Goal: Navigation & Orientation: Find specific page/section

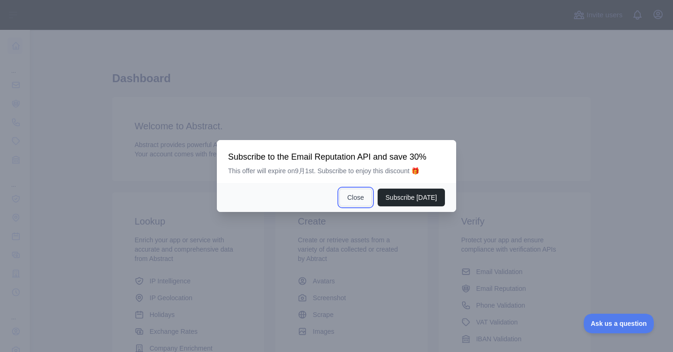
click at [351, 201] on button "Close" at bounding box center [355, 198] width 33 height 18
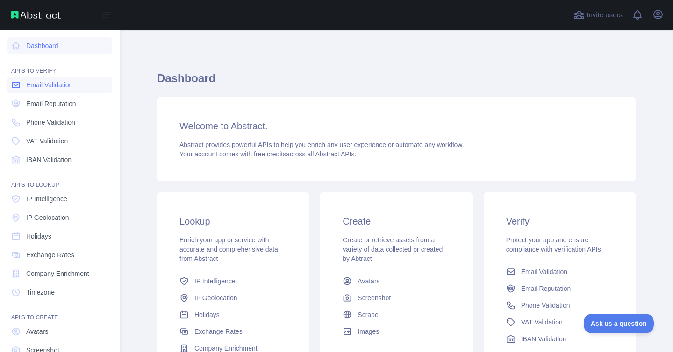
click at [40, 86] on span "Email Validation" at bounding box center [49, 84] width 46 height 9
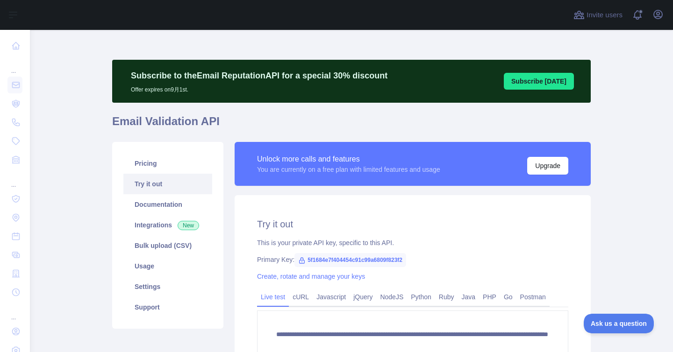
scroll to position [113, 0]
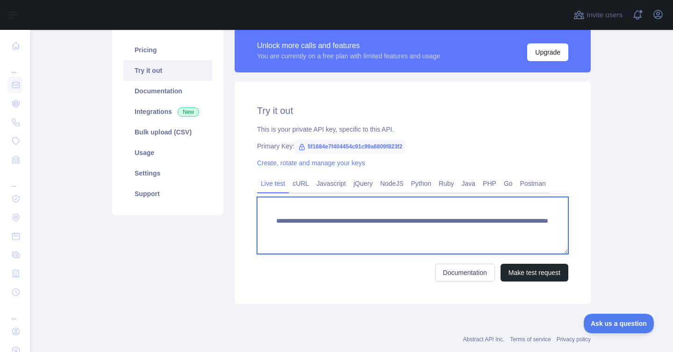
drag, startPoint x: 536, startPoint y: 231, endPoint x: 441, endPoint y: 228, distance: 94.4
click at [441, 228] on textarea "**********" at bounding box center [412, 225] width 311 height 57
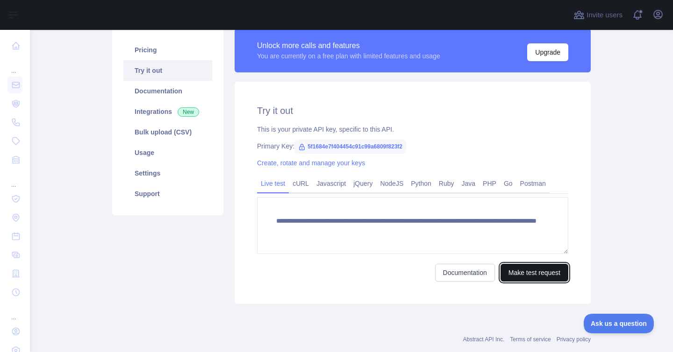
click at [514, 267] on button "Make test request" at bounding box center [534, 273] width 68 height 18
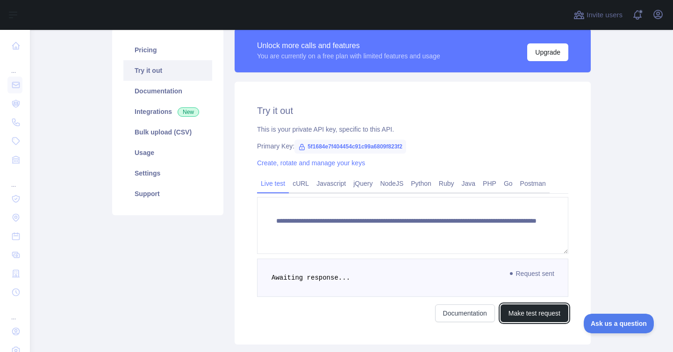
scroll to position [175, 0]
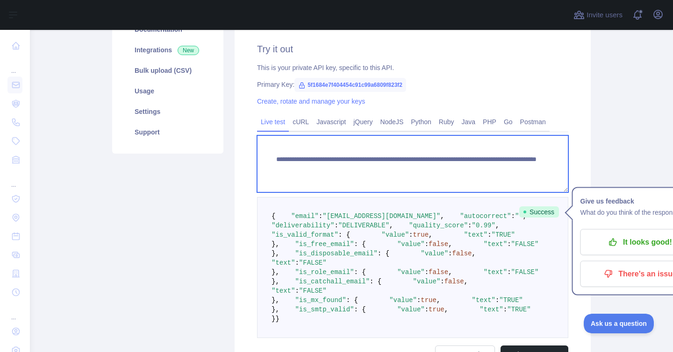
click at [453, 170] on textarea "**********" at bounding box center [412, 163] width 311 height 57
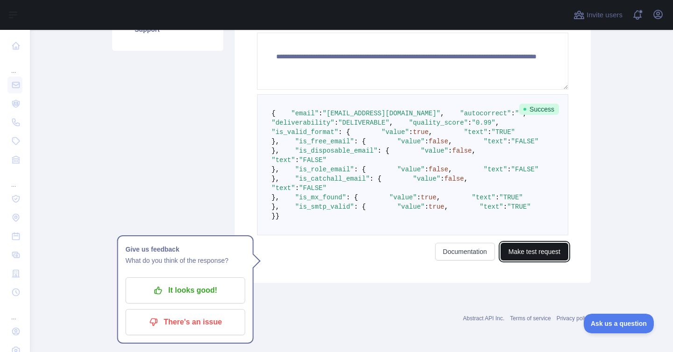
click at [536, 254] on button "Make test request" at bounding box center [534, 252] width 68 height 18
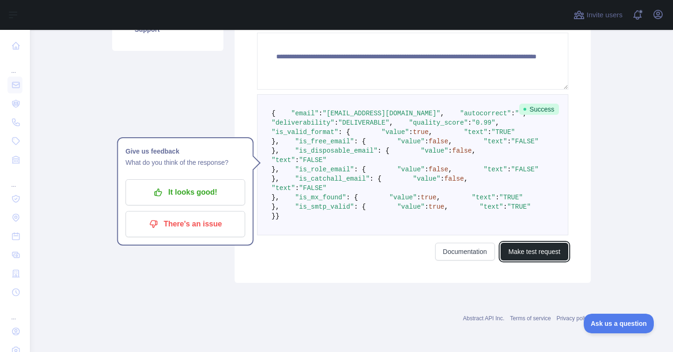
scroll to position [171, 0]
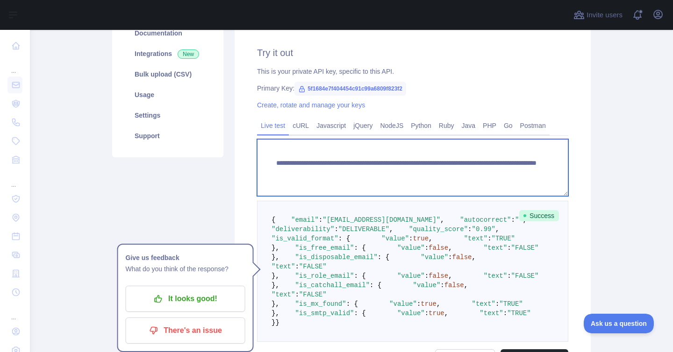
click at [454, 172] on textarea "**********" at bounding box center [412, 167] width 311 height 57
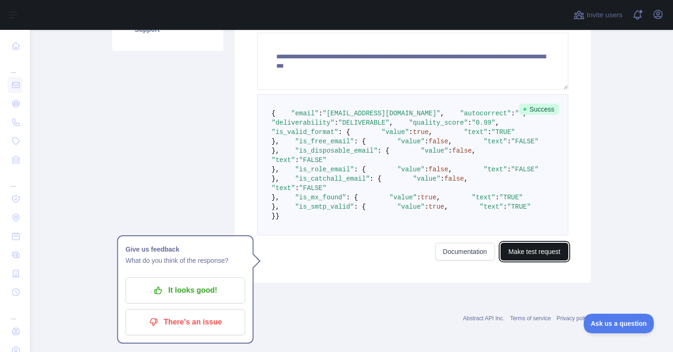
click at [538, 248] on button "Make test request" at bounding box center [534, 252] width 68 height 18
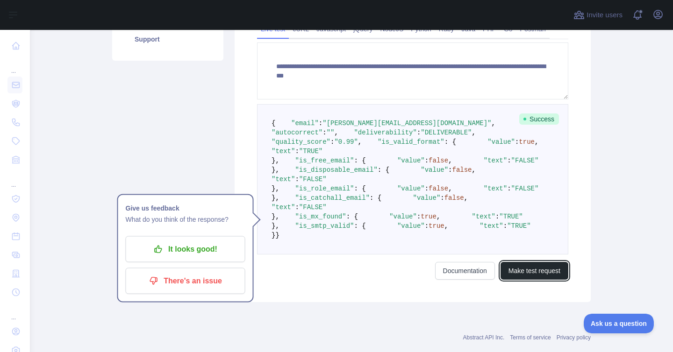
scroll to position [257, 0]
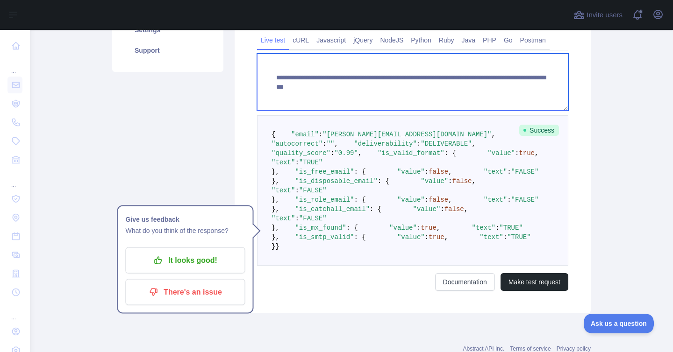
click at [480, 86] on textarea "**********" at bounding box center [412, 82] width 311 height 57
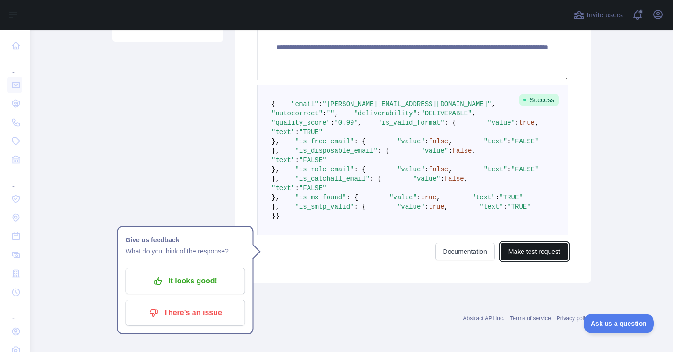
click at [532, 253] on button "Make test request" at bounding box center [534, 252] width 68 height 18
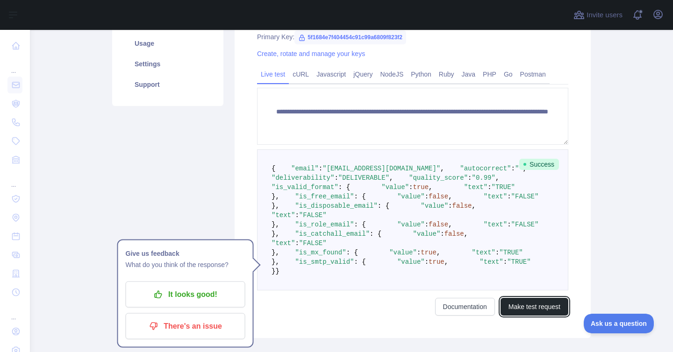
scroll to position [221, 0]
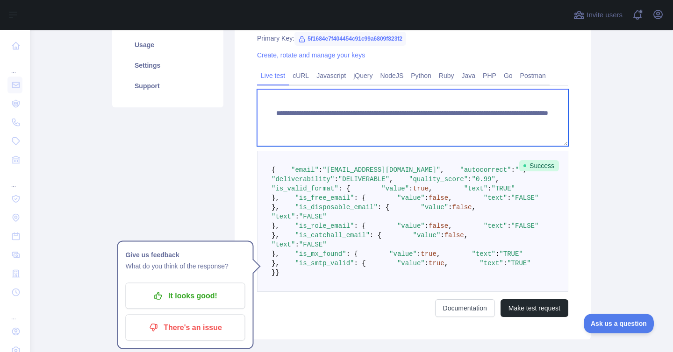
click at [457, 123] on textarea "**********" at bounding box center [412, 117] width 311 height 57
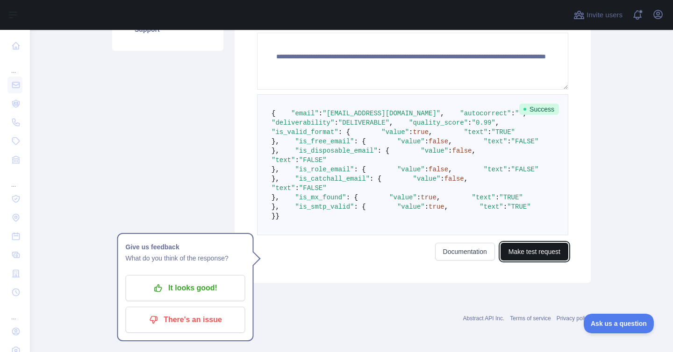
click at [517, 248] on button "Make test request" at bounding box center [534, 252] width 68 height 18
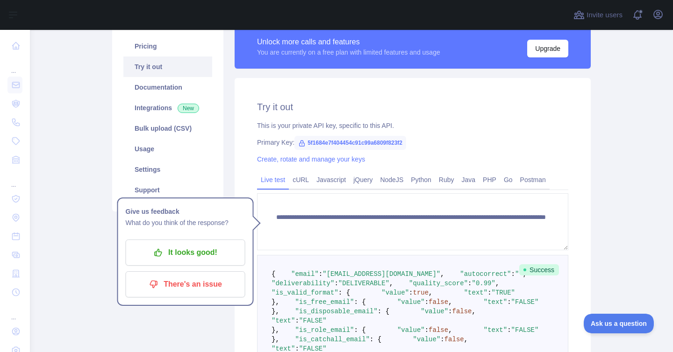
scroll to position [130, 0]
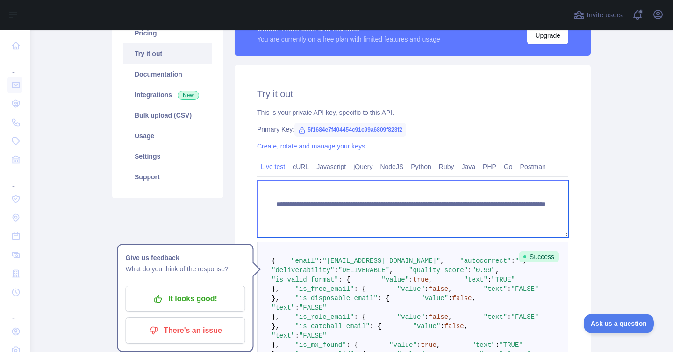
click at [462, 209] on textarea "**********" at bounding box center [412, 208] width 311 height 57
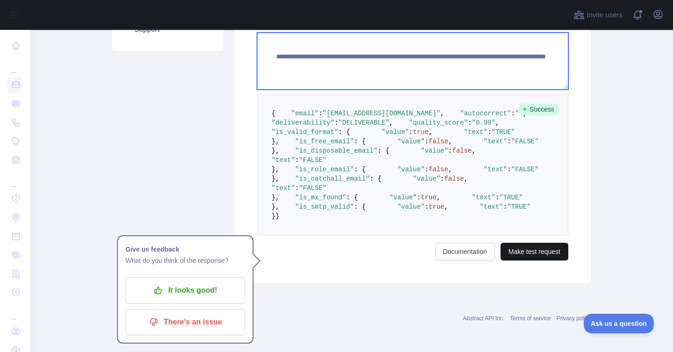
type textarea "**********"
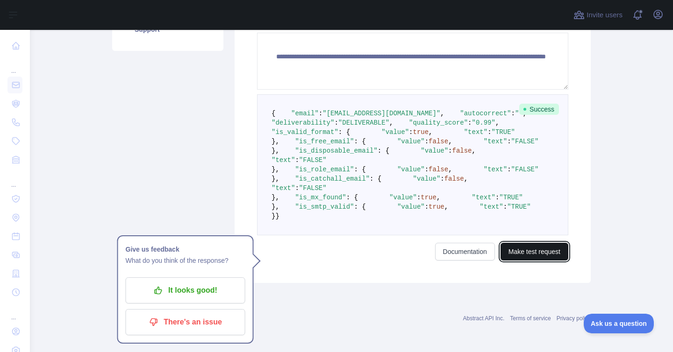
click at [536, 248] on button "Make test request" at bounding box center [534, 252] width 68 height 18
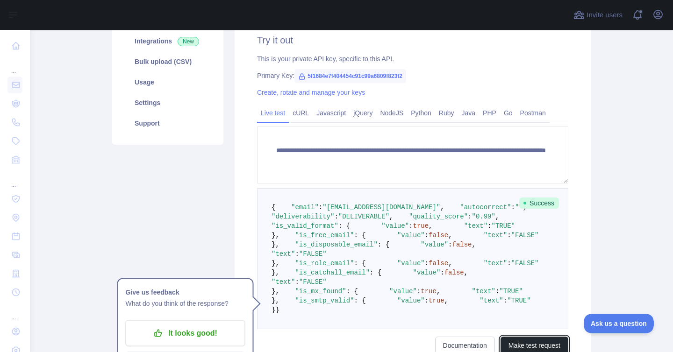
scroll to position [0, 0]
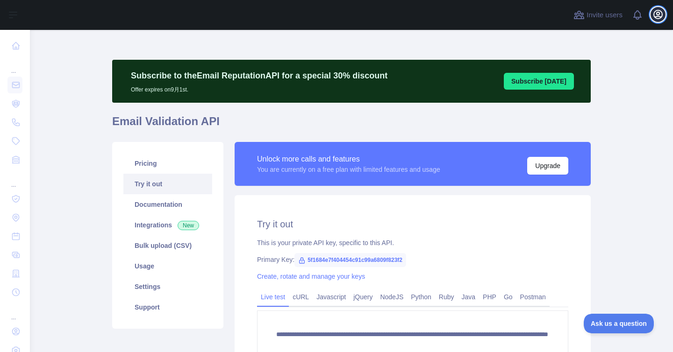
click at [660, 18] on icon "button" at bounding box center [657, 14] width 11 height 11
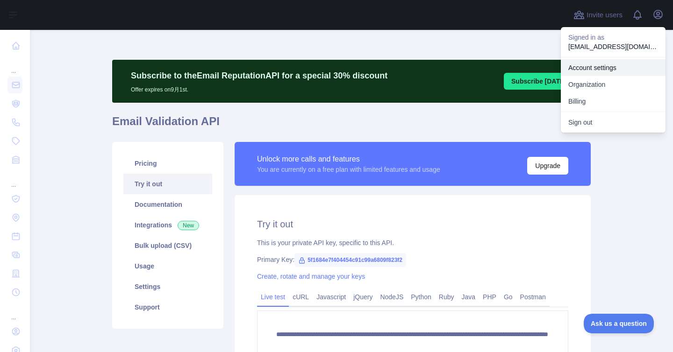
click at [605, 69] on link "Account settings" at bounding box center [612, 67] width 105 height 17
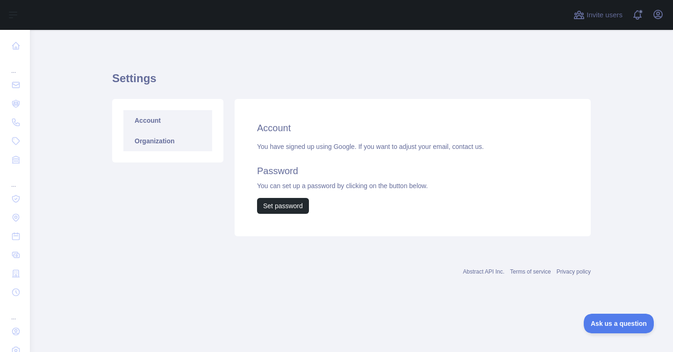
click at [164, 136] on link "Organization" at bounding box center [167, 141] width 89 height 21
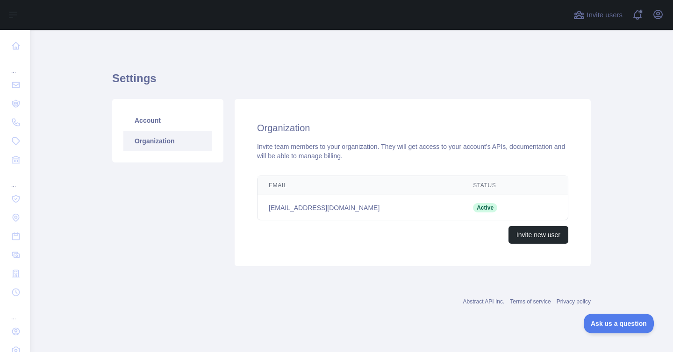
click at [156, 142] on link "Organization" at bounding box center [167, 141] width 89 height 21
click at [153, 119] on link "Account" at bounding box center [167, 120] width 89 height 21
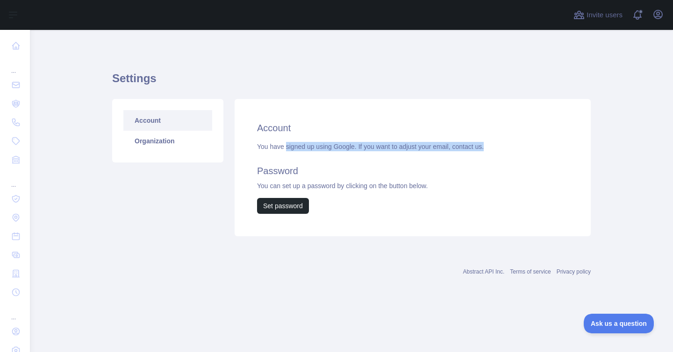
drag, startPoint x: 287, startPoint y: 147, endPoint x: 510, endPoint y: 150, distance: 223.3
click at [510, 149] on div "You have signed up using Google. If you want to adjust your email, contact us. …" at bounding box center [412, 178] width 311 height 72
click at [527, 151] on div "You have signed up using Google. If you want to adjust your email, contact us. …" at bounding box center [412, 178] width 311 height 72
click at [483, 148] on link "contact us." at bounding box center [468, 146] width 32 height 7
click at [615, 76] on main "Settings Account Organization Account You have signed up using Google. If you w…" at bounding box center [351, 191] width 643 height 322
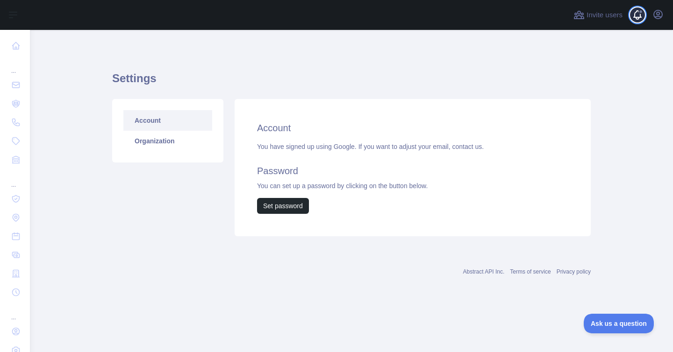
click at [633, 17] on span at bounding box center [640, 15] width 19 height 30
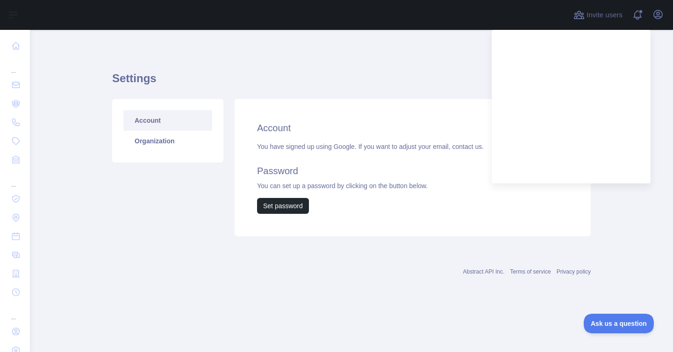
click at [358, 79] on h1 "Settings" at bounding box center [351, 82] width 478 height 22
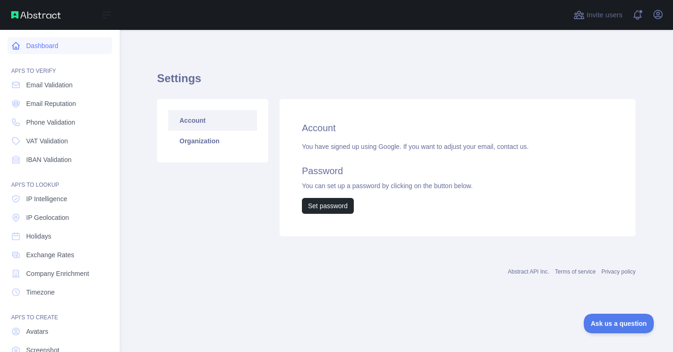
click at [50, 47] on link "Dashboard" at bounding box center [59, 45] width 105 height 17
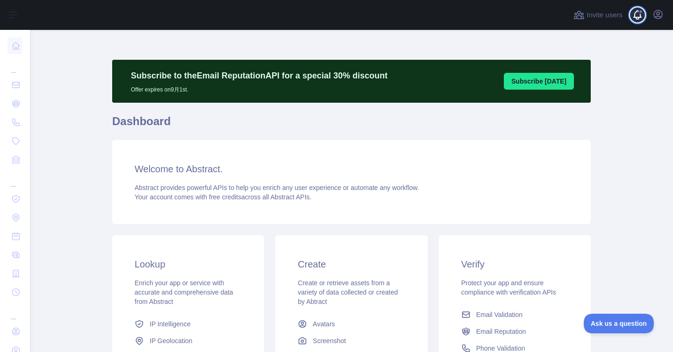
click at [641, 16] on span at bounding box center [640, 15] width 19 height 30
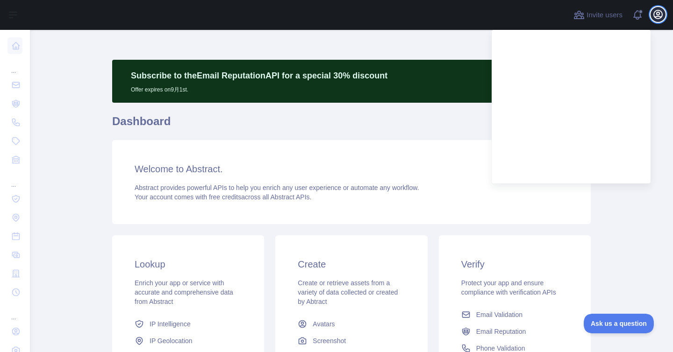
click at [658, 13] on icon "button" at bounding box center [657, 14] width 11 height 11
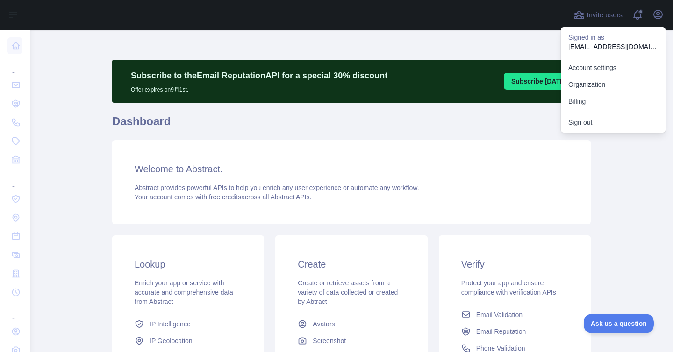
click at [99, 228] on main "Subscribe to the Email Reputation API for a special 30 % discount Offer expires…" at bounding box center [351, 191] width 643 height 322
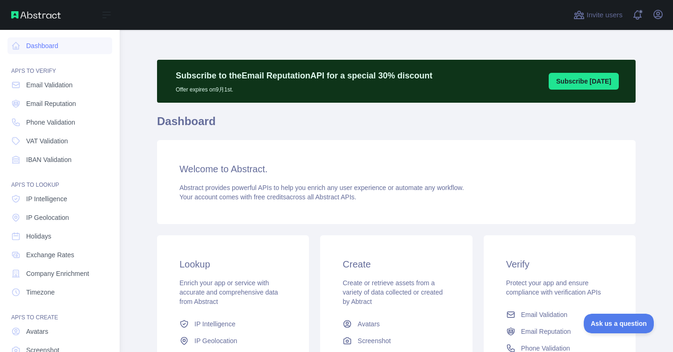
click at [40, 16] on img at bounding box center [36, 14] width 50 height 7
click at [41, 13] on img at bounding box center [36, 14] width 50 height 7
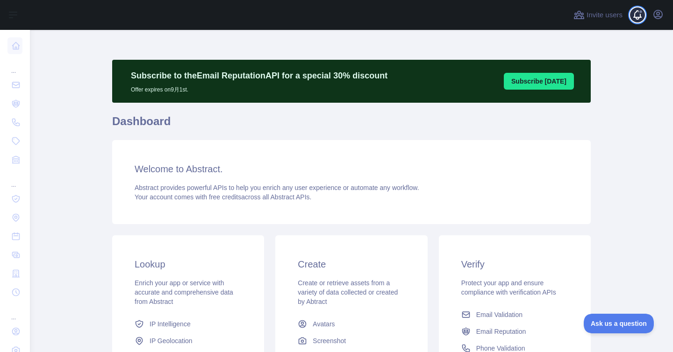
click at [637, 16] on span at bounding box center [640, 15] width 19 height 30
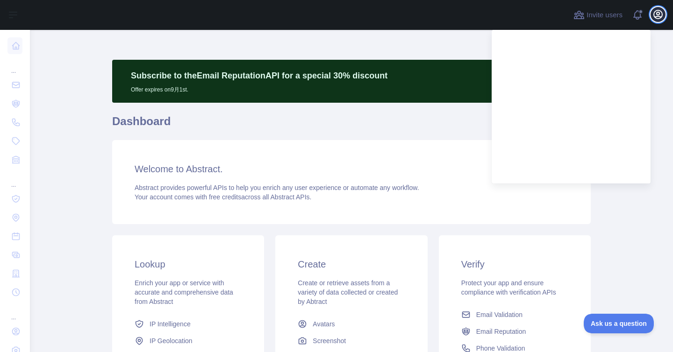
click at [661, 14] on icon "button" at bounding box center [657, 14] width 8 height 8
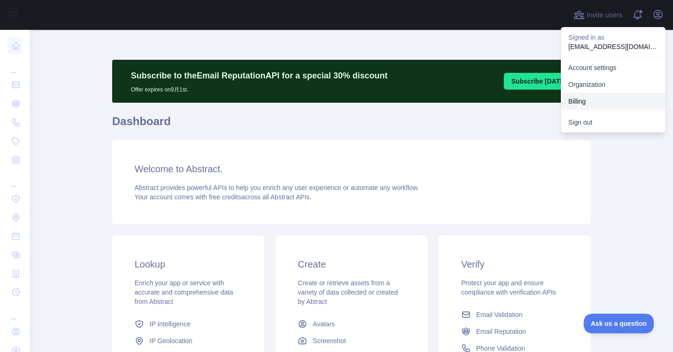
click at [598, 102] on button "Billing" at bounding box center [612, 101] width 105 height 17
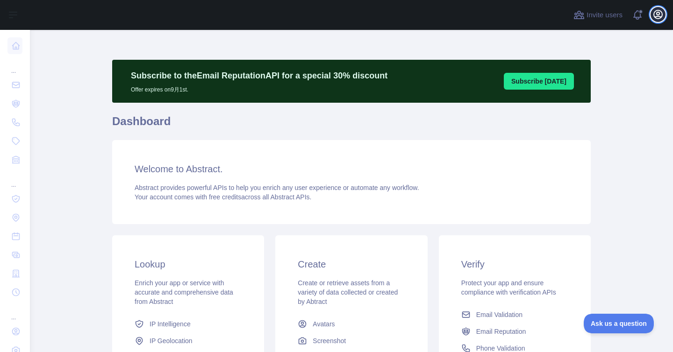
click at [658, 17] on icon "button" at bounding box center [657, 14] width 11 height 11
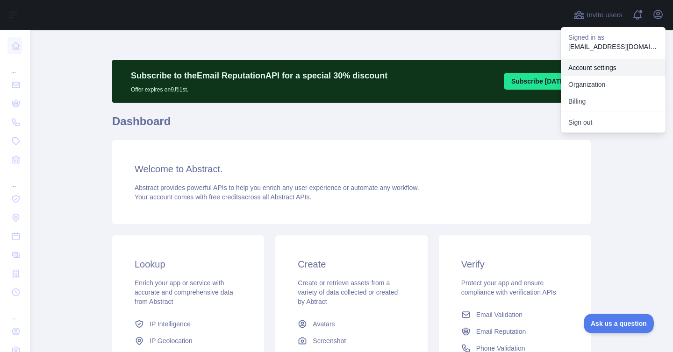
click at [608, 71] on link "Account settings" at bounding box center [612, 67] width 105 height 17
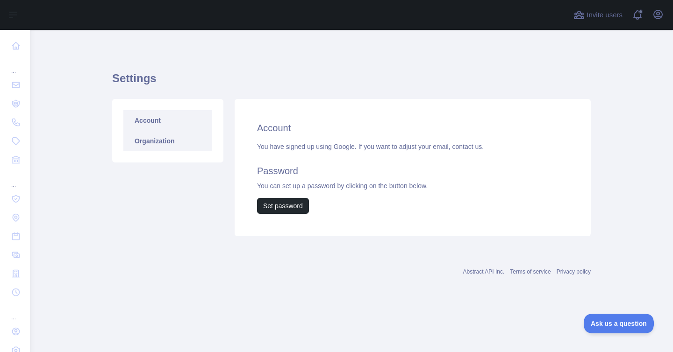
click at [158, 147] on link "Organization" at bounding box center [167, 141] width 89 height 21
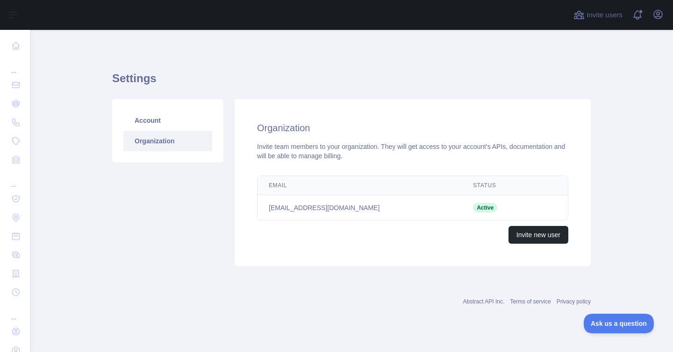
click at [271, 148] on div "Invite team members to your organization. They will get access to your account'…" at bounding box center [412, 151] width 311 height 19
click at [297, 148] on div "Invite team members to your organization. They will get access to your account'…" at bounding box center [412, 151] width 311 height 19
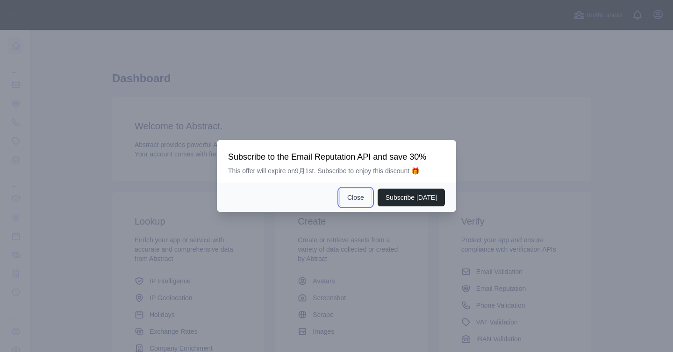
click at [352, 196] on button "Close" at bounding box center [355, 198] width 33 height 18
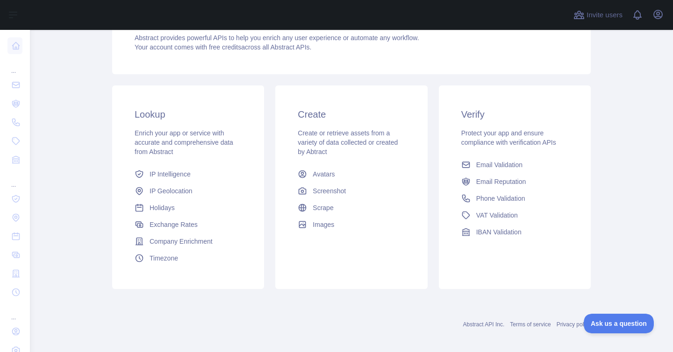
scroll to position [108, 0]
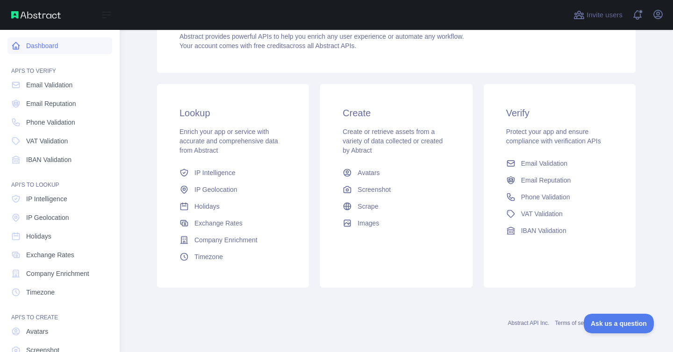
click at [24, 45] on link "Dashboard" at bounding box center [59, 45] width 105 height 17
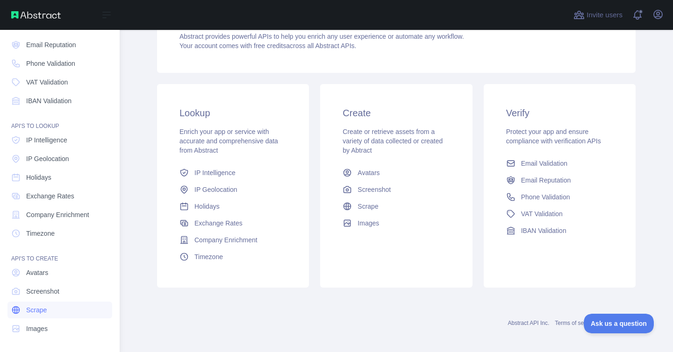
click at [49, 312] on link "Scrape" at bounding box center [59, 310] width 105 height 17
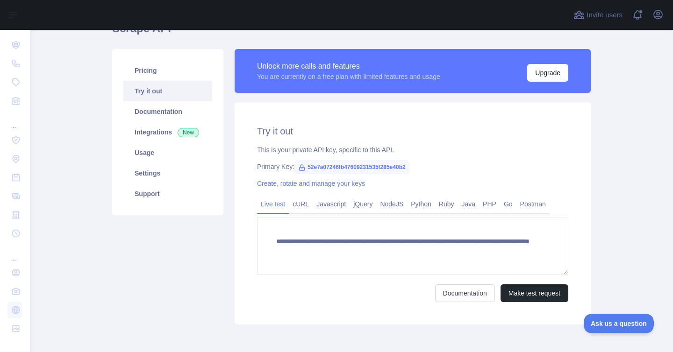
scroll to position [97, 0]
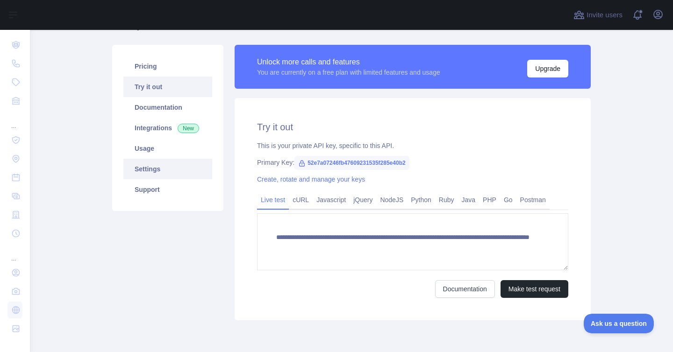
click at [135, 174] on link "Settings" at bounding box center [167, 169] width 89 height 21
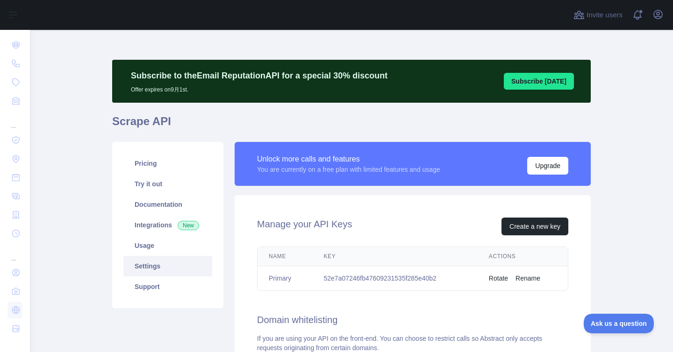
click at [434, 124] on h1 "Scrape API" at bounding box center [351, 125] width 478 height 22
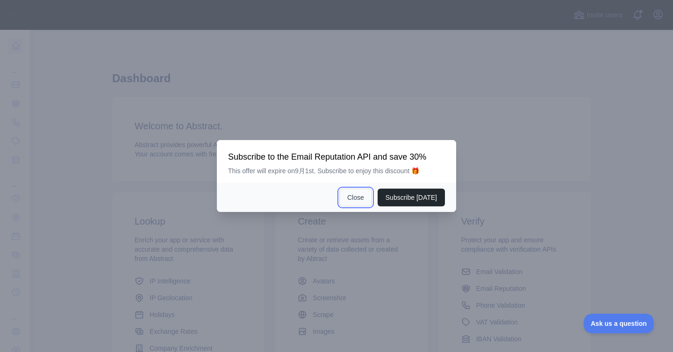
click at [357, 193] on button "Close" at bounding box center [355, 198] width 33 height 18
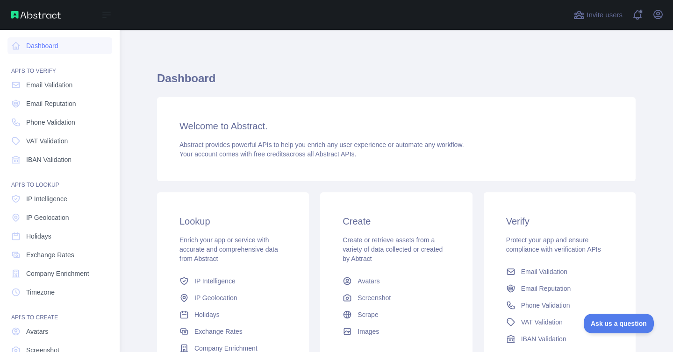
scroll to position [59, 0]
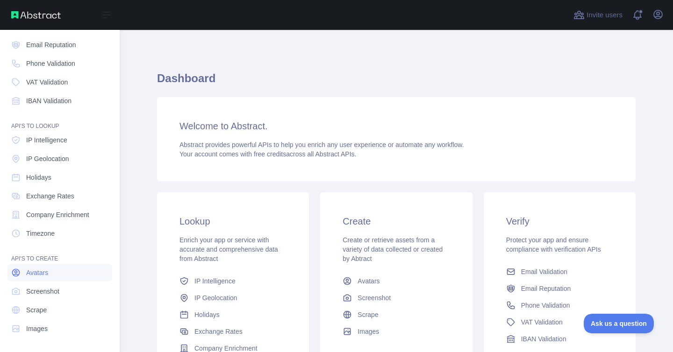
click at [41, 268] on span "Avatars" at bounding box center [37, 272] width 22 height 9
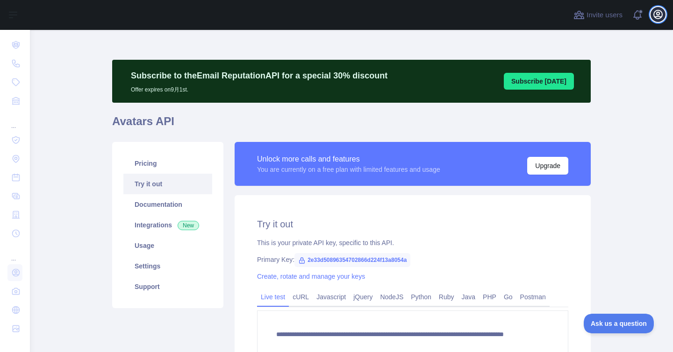
click at [659, 13] on icon "button" at bounding box center [657, 14] width 8 height 8
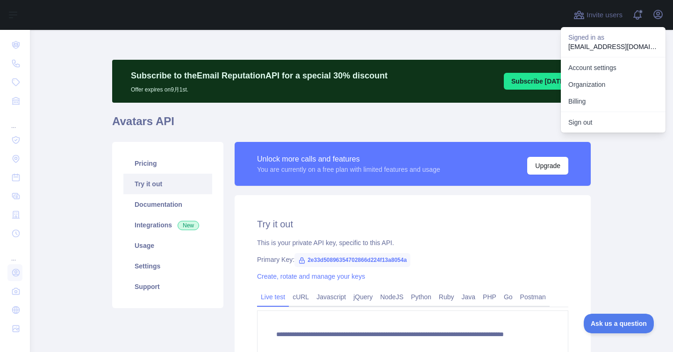
click at [423, 46] on div "**********" at bounding box center [351, 258] width 478 height 457
